Goal: Information Seeking & Learning: Learn about a topic

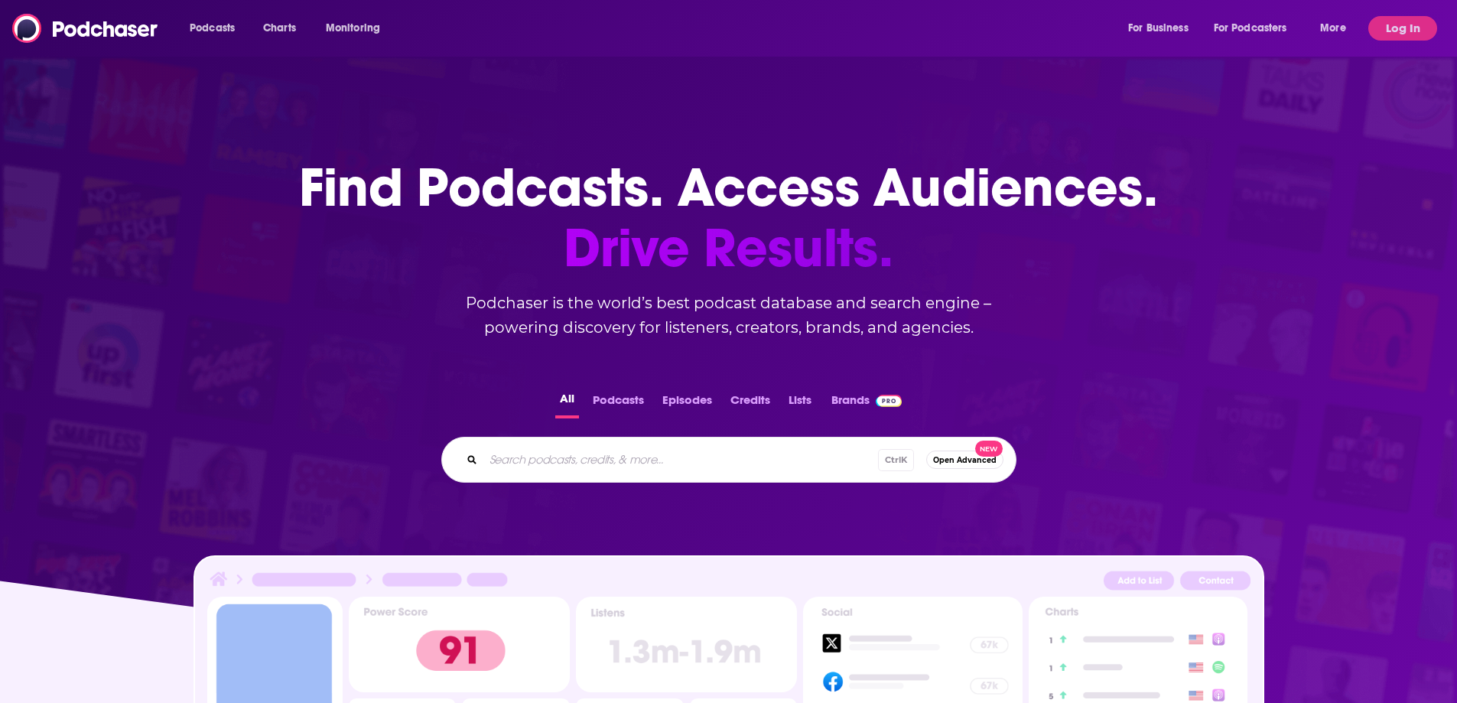
click at [659, 469] on input "Search podcasts, credits, & more..." at bounding box center [681, 460] width 395 height 24
type input "Farm of the Future"
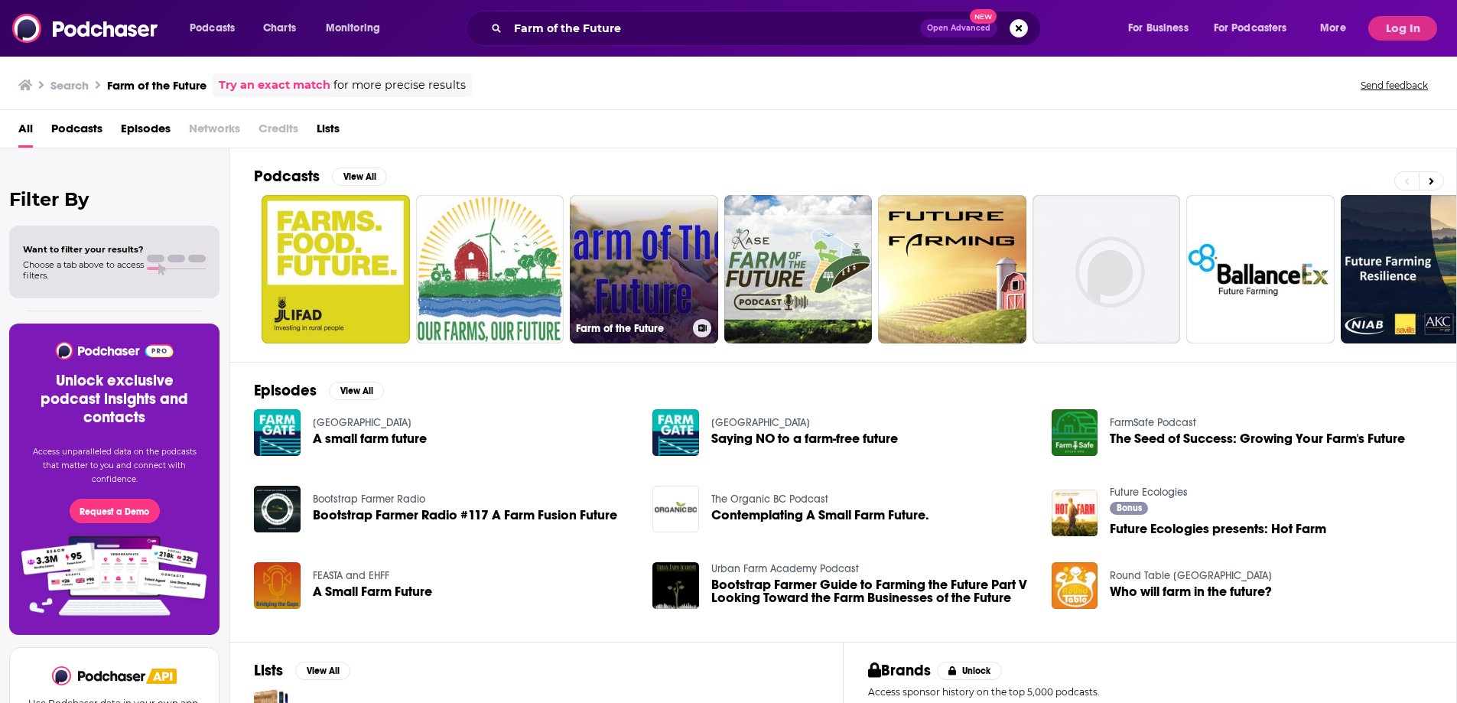
click at [674, 308] on link "Farm of the Future" at bounding box center [644, 269] width 148 height 148
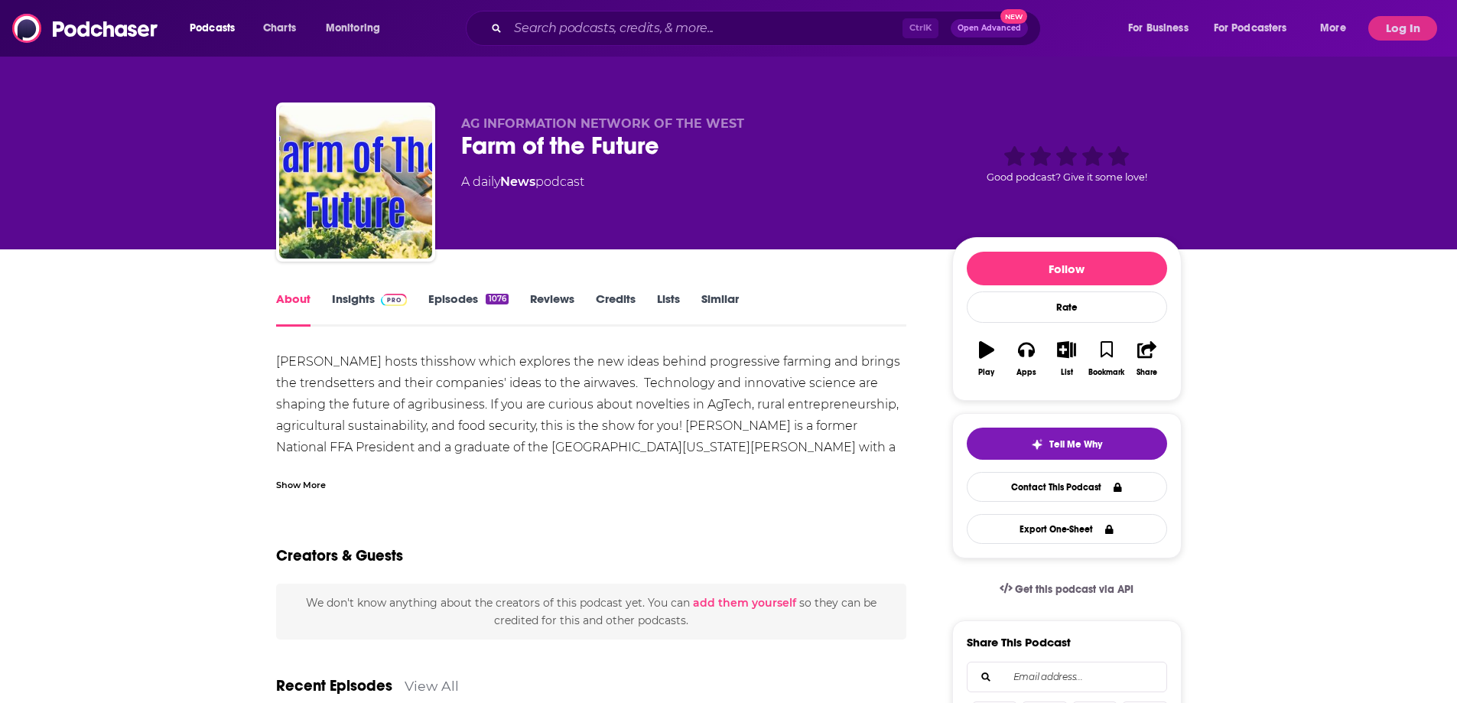
click at [379, 296] on link "Insights" at bounding box center [370, 308] width 76 height 35
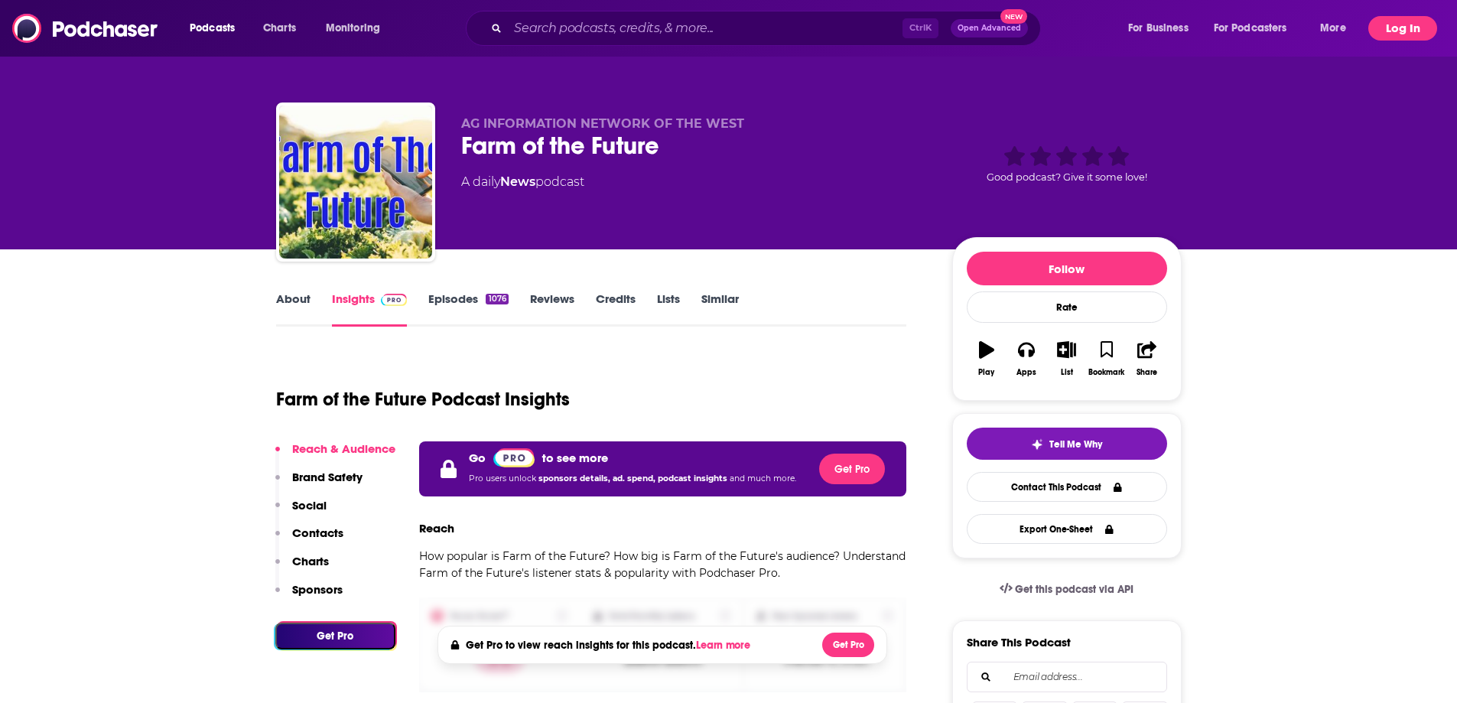
click at [1397, 28] on button "Log In" at bounding box center [1403, 28] width 69 height 24
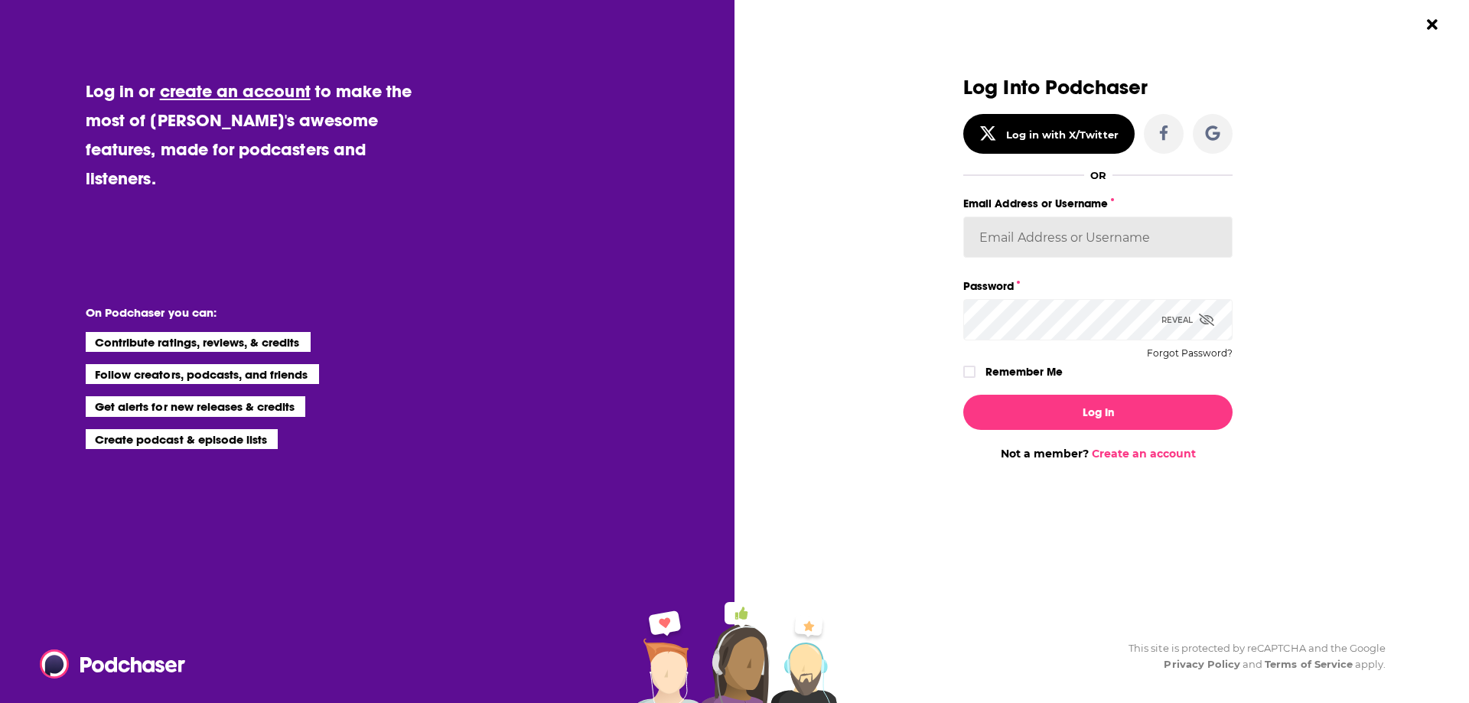
type input "arobertson1"
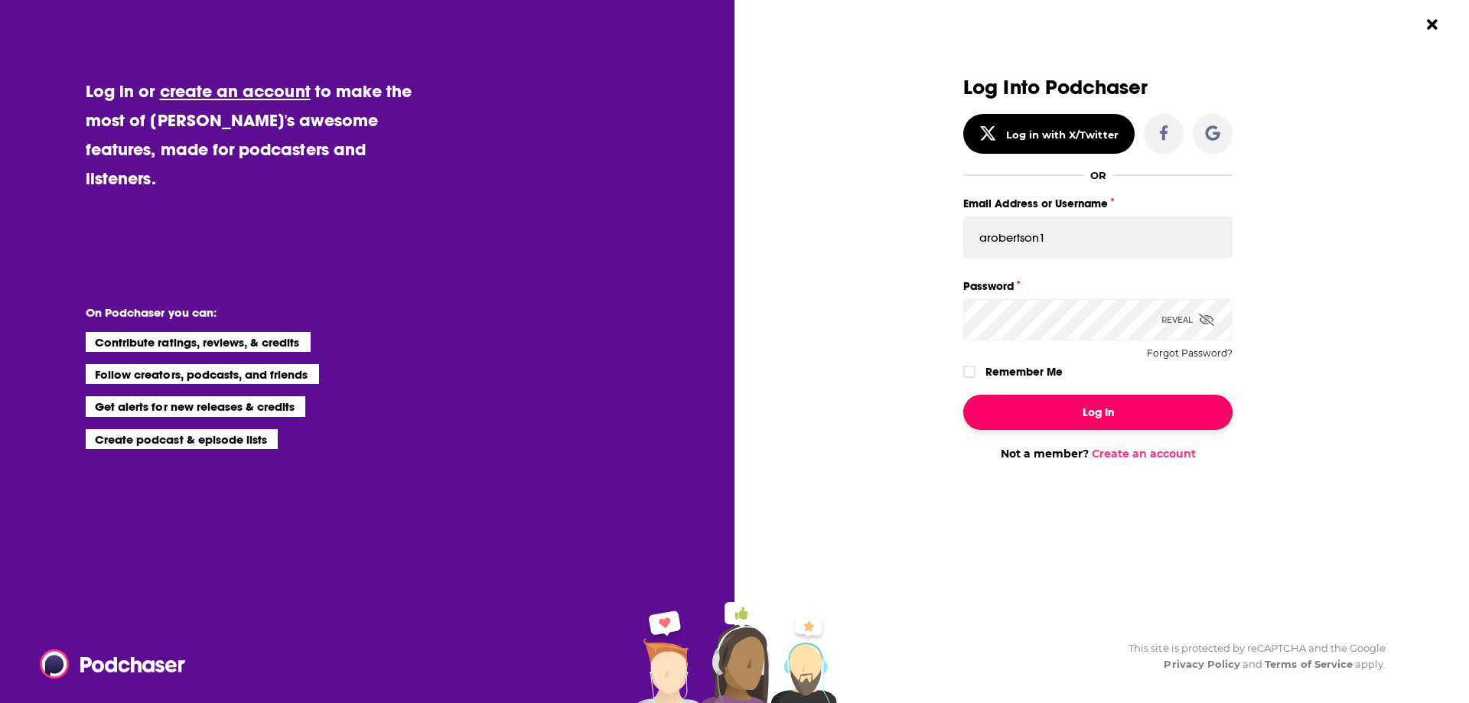
click at [1044, 404] on button "Log In" at bounding box center [1097, 412] width 269 height 35
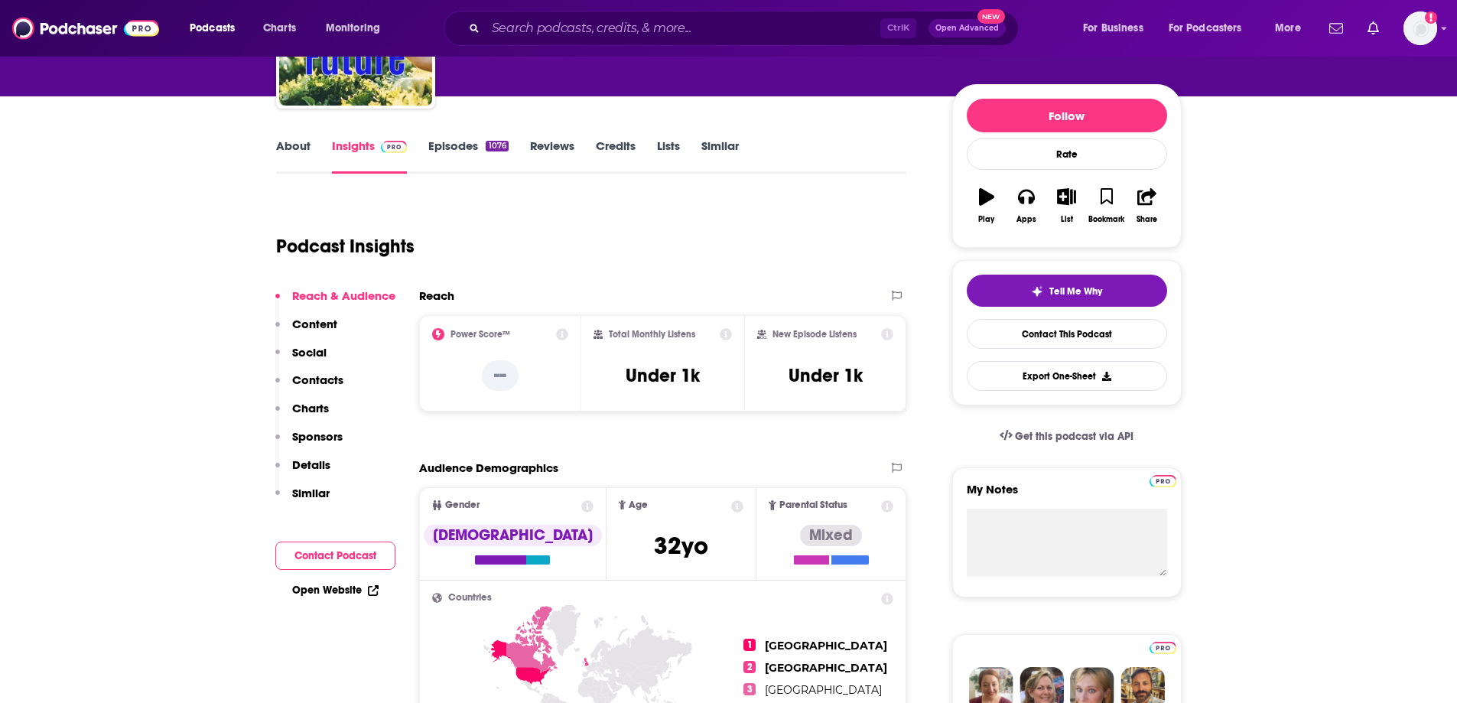
scroll to position [230, 0]
